Goal: Navigation & Orientation: Understand site structure

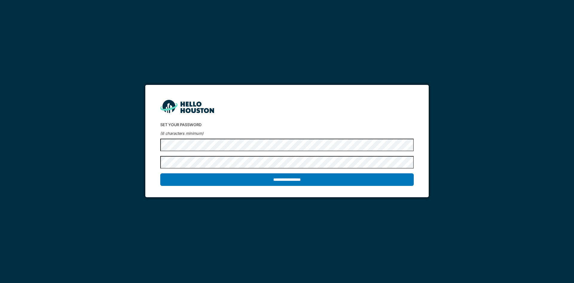
click at [160, 173] on input "**********" at bounding box center [286, 179] width 253 height 13
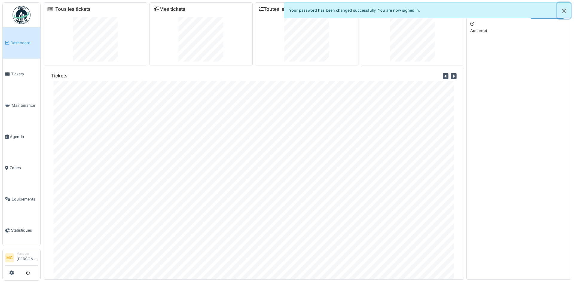
click at [563, 8] on button "Close" at bounding box center [563, 11] width 13 height 16
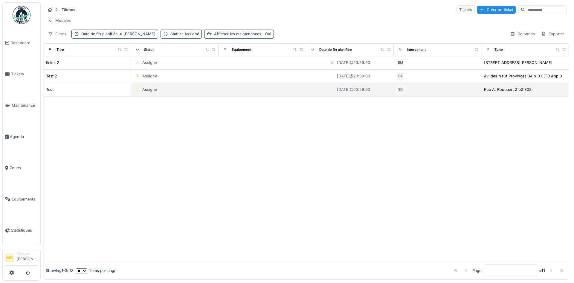
click at [146, 94] on td "Assigné" at bounding box center [175, 89] width 88 height 13
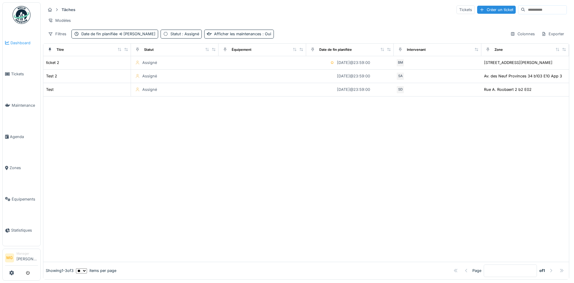
click at [18, 49] on link "Dashboard" at bounding box center [22, 42] width 38 height 31
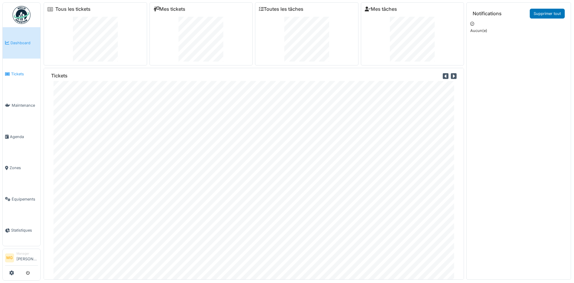
click at [27, 77] on link "Tickets" at bounding box center [22, 74] width 38 height 31
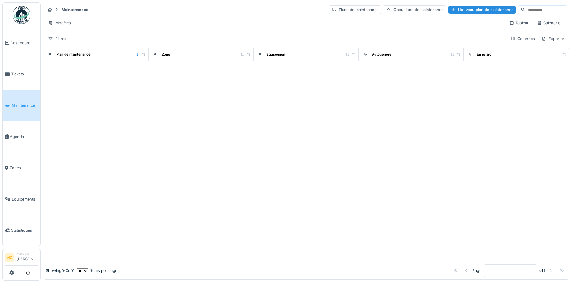
click at [20, 140] on link "Agenda" at bounding box center [22, 136] width 38 height 31
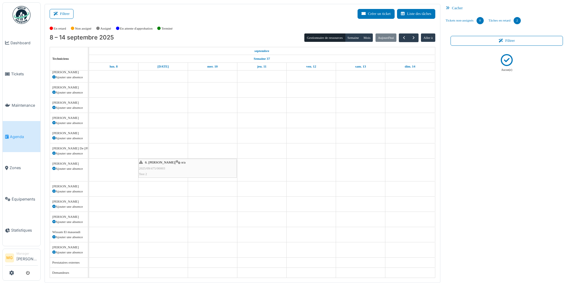
scroll to position [174, 0]
click at [13, 161] on link "Zones" at bounding box center [22, 167] width 38 height 31
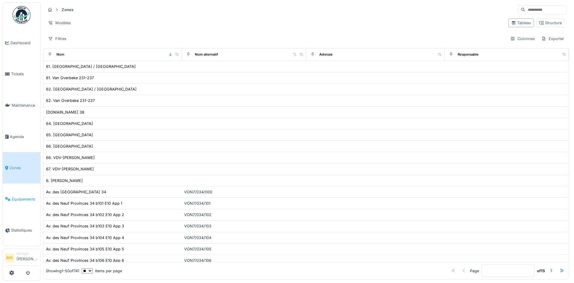
click at [19, 197] on span "Équipements" at bounding box center [25, 199] width 26 height 6
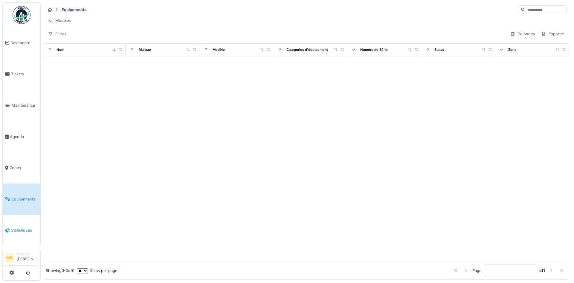
click at [18, 222] on link "Statistiques" at bounding box center [22, 230] width 38 height 31
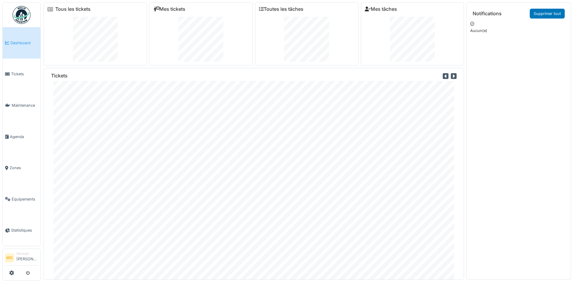
scroll to position [7, 0]
click at [17, 107] on link "Maintenance" at bounding box center [22, 105] width 38 height 31
